Goal: Transaction & Acquisition: Book appointment/travel/reservation

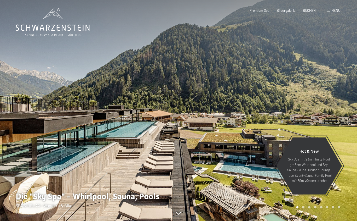
click at [335, 12] on span "Menü" at bounding box center [335, 10] width 9 height 4
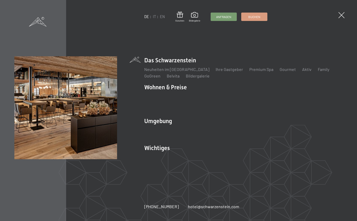
click at [155, 16] on link "IT" at bounding box center [154, 16] width 3 height 4
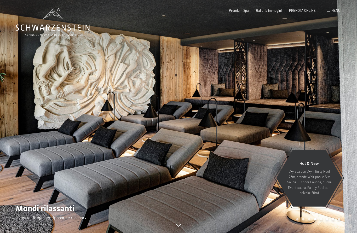
click at [303, 12] on div "PRENOTA ONLINE" at bounding box center [302, 10] width 27 height 5
click at [299, 10] on span "PRENOTA ONLINE" at bounding box center [302, 10] width 27 height 4
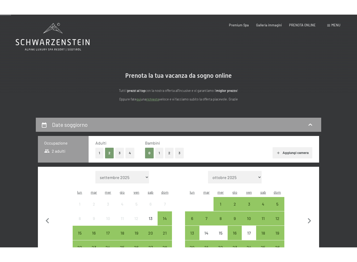
scroll to position [57, 0]
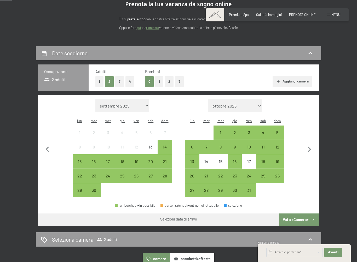
click at [310, 147] on icon "button" at bounding box center [309, 149] width 3 height 5
select select "[DATE]"
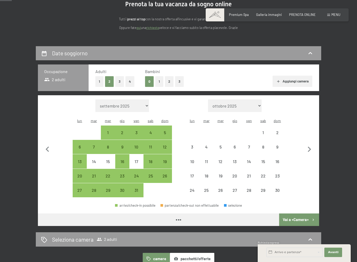
select select "[DATE]"
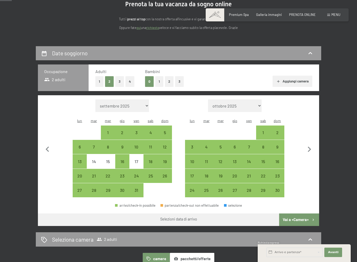
click at [107, 145] on div "8" at bounding box center [107, 151] width 13 height 13
select select "[DATE]"
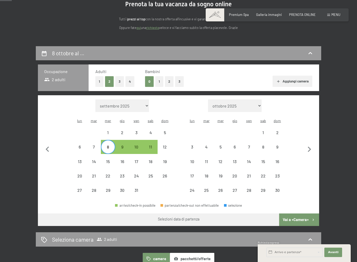
click at [167, 145] on div "12" at bounding box center [164, 151] width 13 height 13
select select "[DATE]"
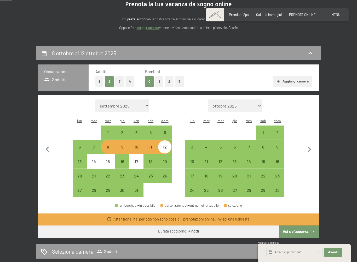
click at [47, 147] on icon "button" at bounding box center [47, 149] width 11 height 11
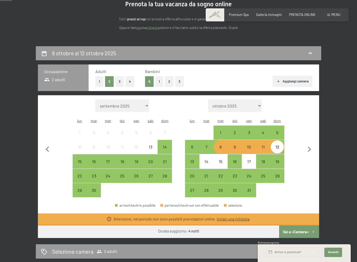
click at [306, 146] on icon "button" at bounding box center [309, 149] width 11 height 11
select select "[DATE]"
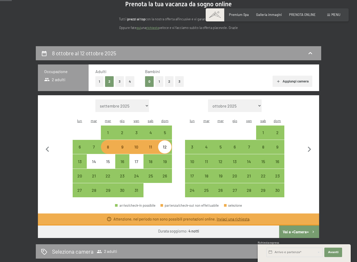
click at [220, 145] on div "5" at bounding box center [220, 151] width 13 height 13
select select "[DATE]"
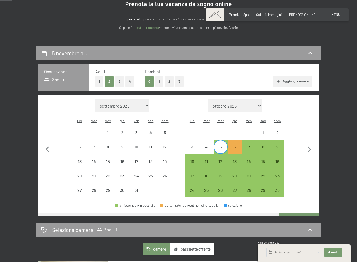
click at [277, 145] on div "9" at bounding box center [277, 151] width 13 height 13
select select "[DATE]"
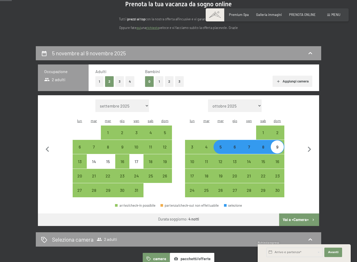
click at [300, 214] on button "Vai a «Camera»" at bounding box center [299, 220] width 40 height 13
select select "[DATE]"
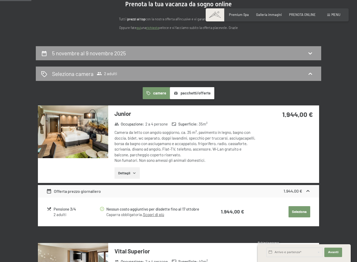
scroll to position [103, 0]
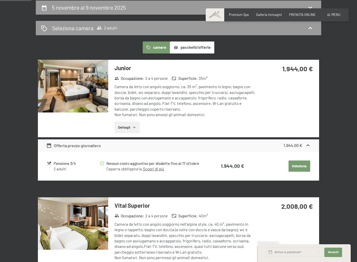
click at [127, 128] on button "Dettagli" at bounding box center [126, 127] width 25 height 11
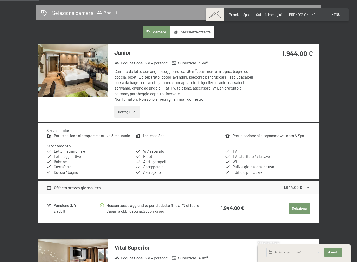
scroll to position [118, 0]
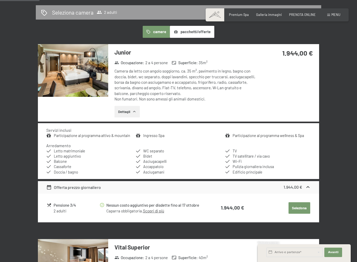
click at [71, 74] on img at bounding box center [73, 70] width 70 height 53
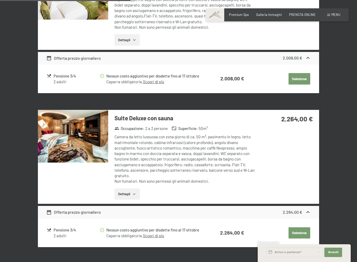
scroll to position [391, 0]
click at [62, 134] on img at bounding box center [73, 136] width 70 height 53
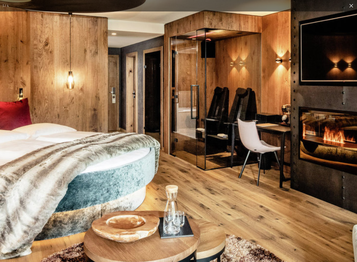
click at [168, 128] on img at bounding box center [196, 149] width 686 height 432
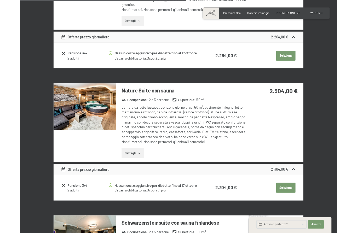
scroll to position [561, 0]
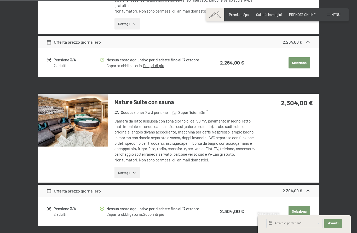
click at [67, 125] on img at bounding box center [73, 120] width 70 height 53
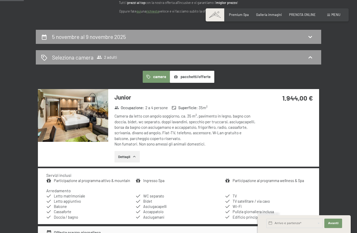
scroll to position [73, 0]
click at [66, 116] on img at bounding box center [73, 115] width 70 height 53
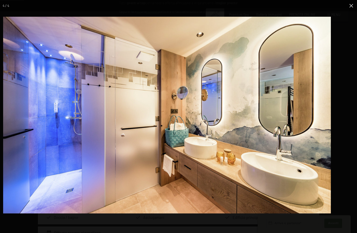
click at [119, 173] on img at bounding box center [167, 115] width 328 height 197
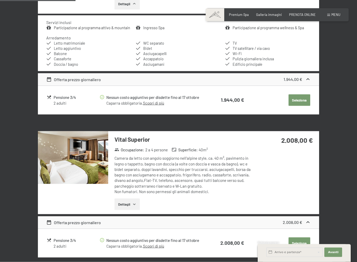
click at [65, 163] on img at bounding box center [73, 157] width 70 height 53
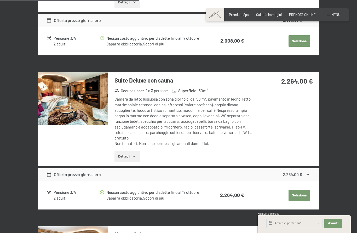
scroll to position [428, 0]
click at [62, 111] on img at bounding box center [73, 98] width 70 height 53
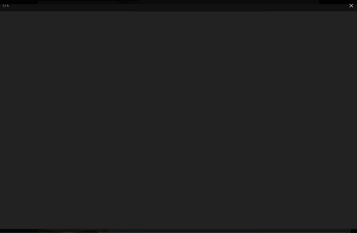
scroll to position [429, 0]
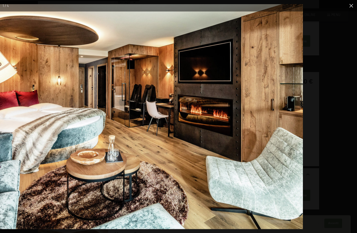
click at [66, 178] on img at bounding box center [124, 116] width 357 height 225
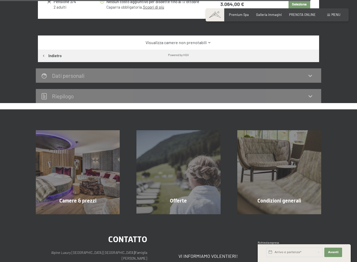
scroll to position [930, 0]
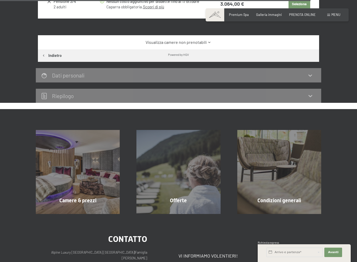
click at [59, 184] on div "Camere & prezzi mostra altro" at bounding box center [77, 172] width 101 height 84
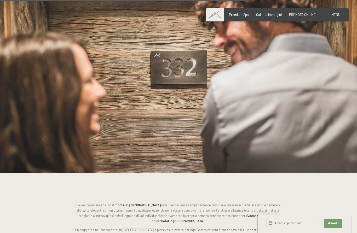
scroll to position [901, 0]
